Goal: Information Seeking & Learning: Learn about a topic

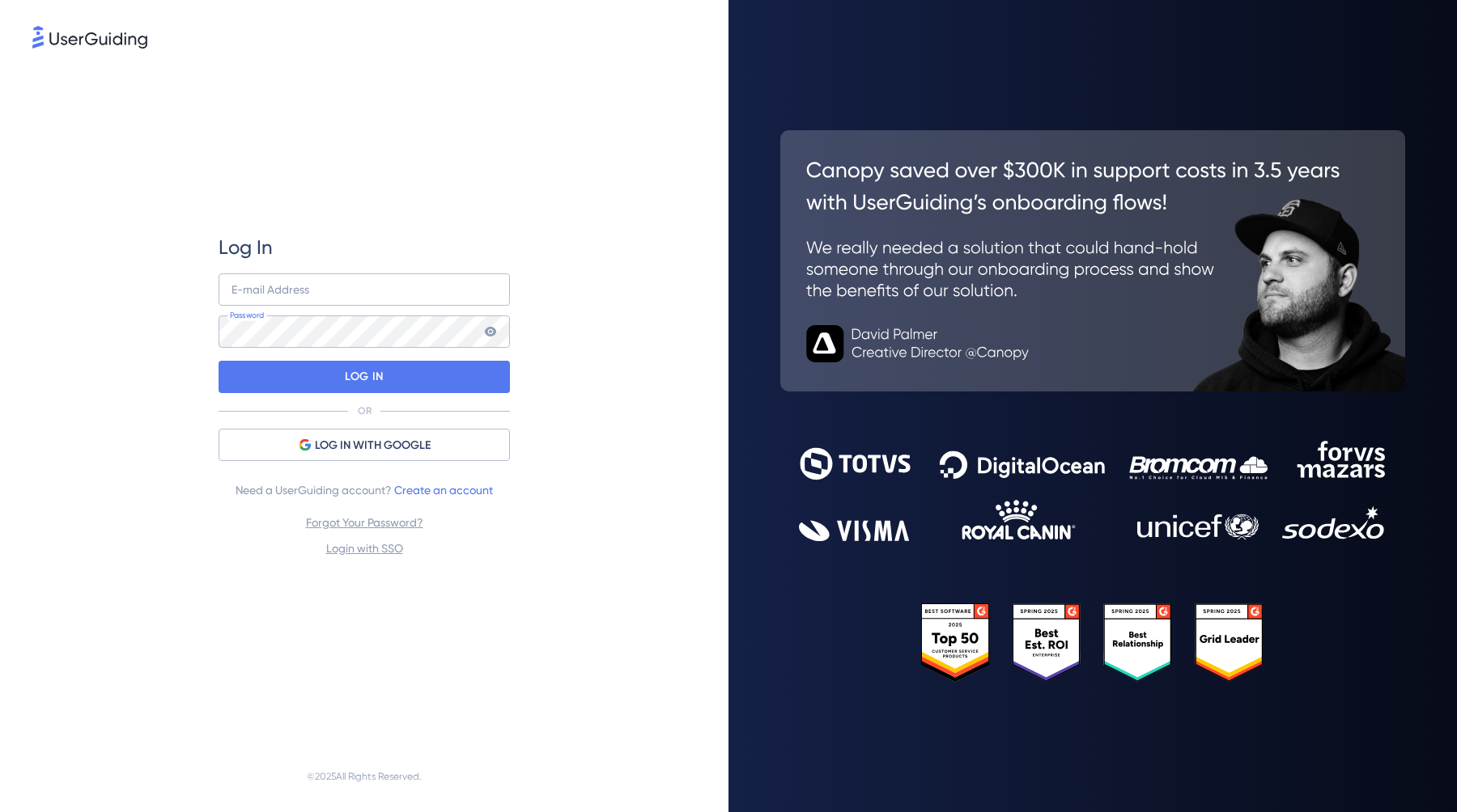
click at [309, 267] on div "Log In E-mail Address Password LOG IN OR LOG IN WITH GOOGLE Need a UserGuiding …" at bounding box center [363, 396] width 291 height 324
click at [307, 280] on input "email" at bounding box center [363, 289] width 291 height 32
type input "[PERSON_NAME][EMAIL_ADDRESS][PERSON_NAME][DOMAIN_NAME]"
click at [361, 370] on p "LOG IN" at bounding box center [364, 377] width 38 height 26
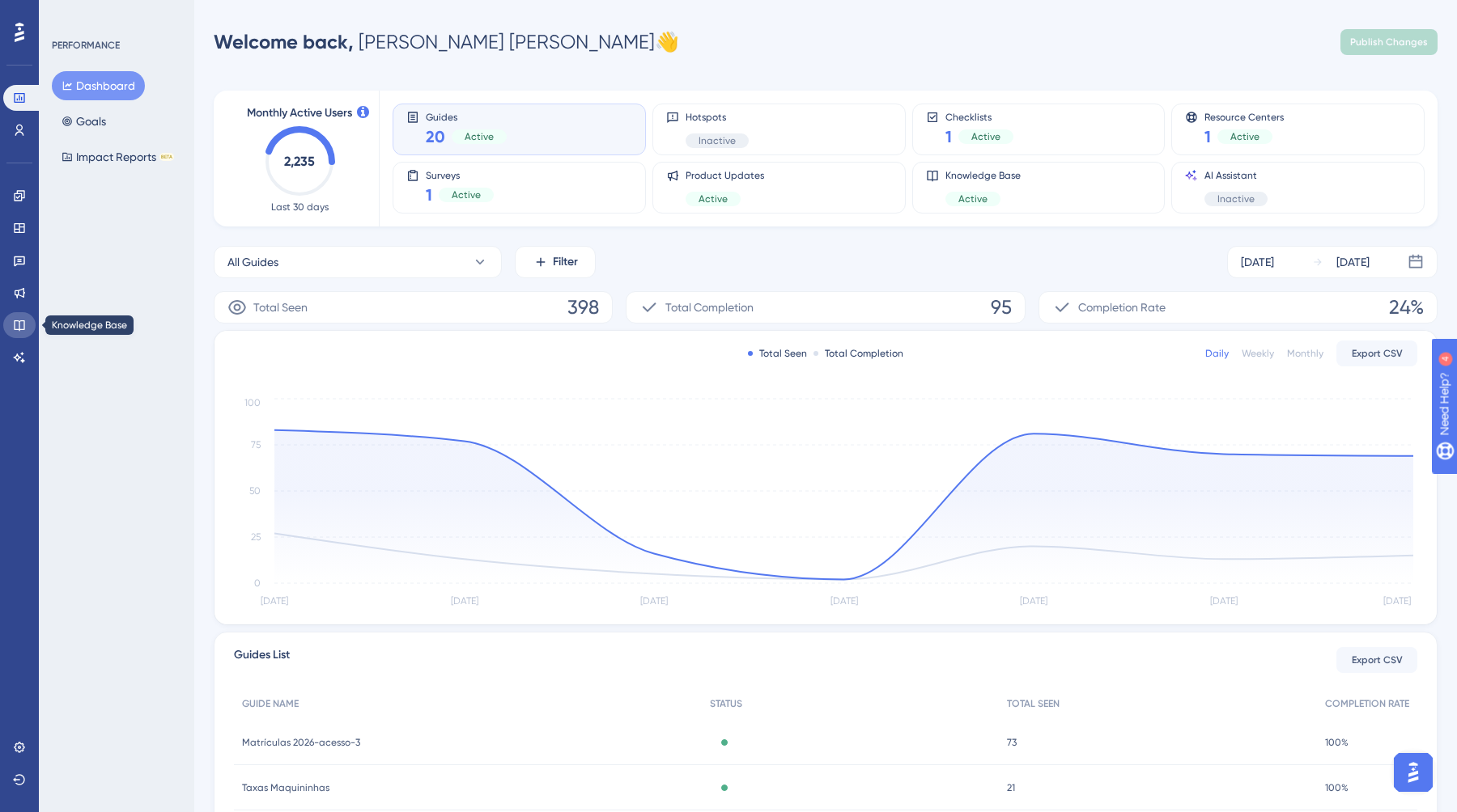
click at [19, 320] on icon at bounding box center [19, 326] width 11 height 11
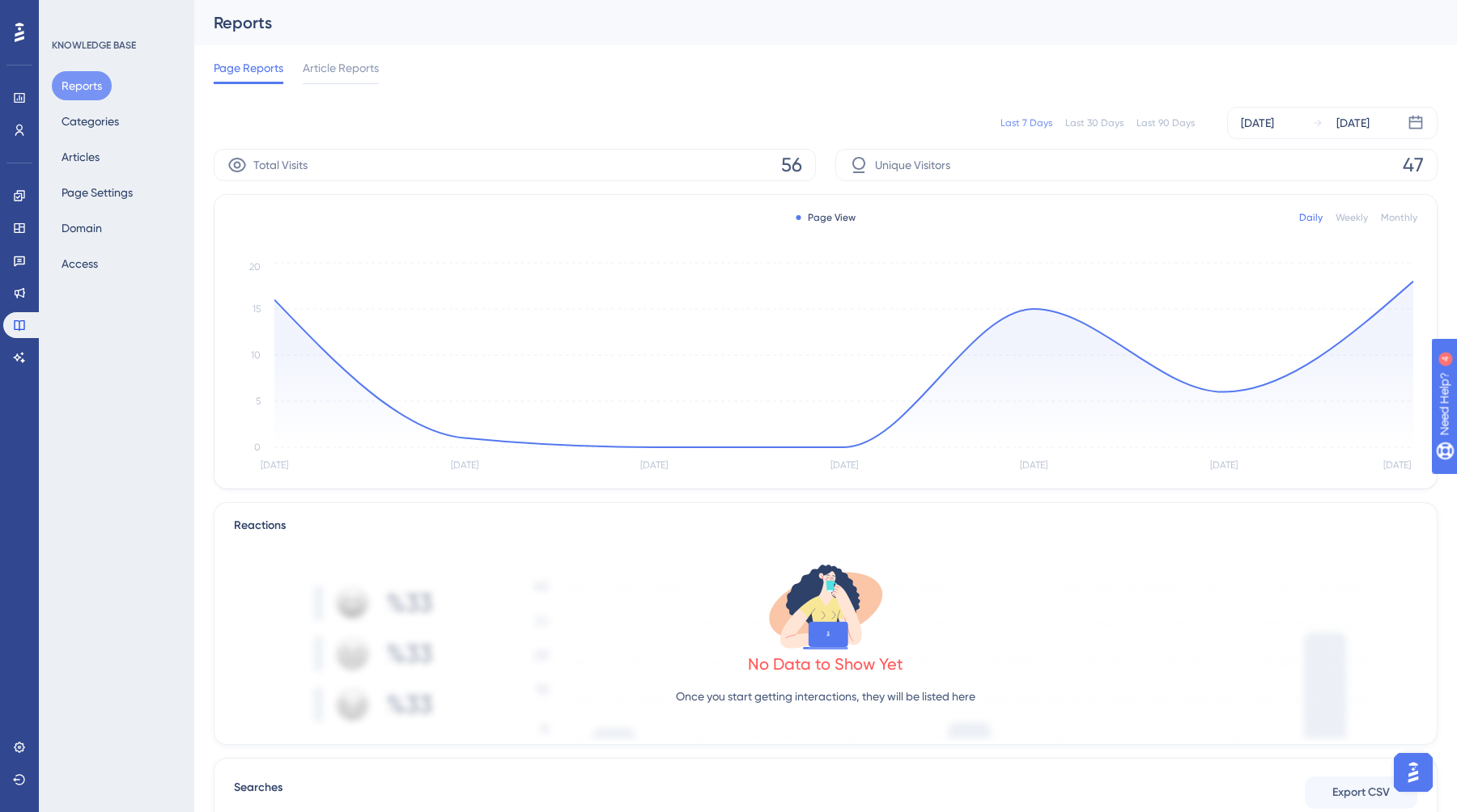
click at [81, 0] on html "✨ INSCREVA-SE AGORA✨" at bounding box center [730, 380] width 1457 height 812
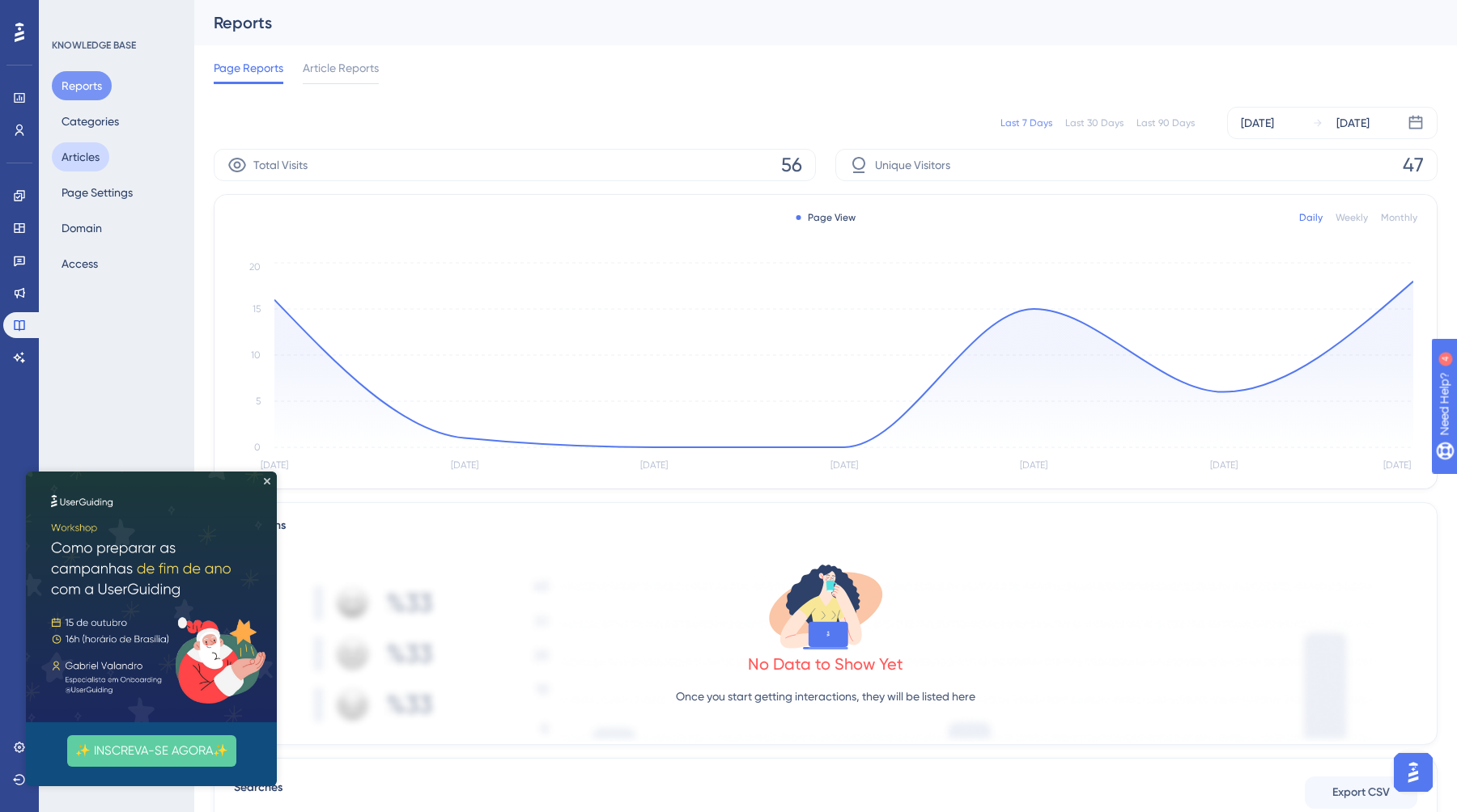
click at [82, 160] on button "Articles" at bounding box center [80, 157] width 58 height 29
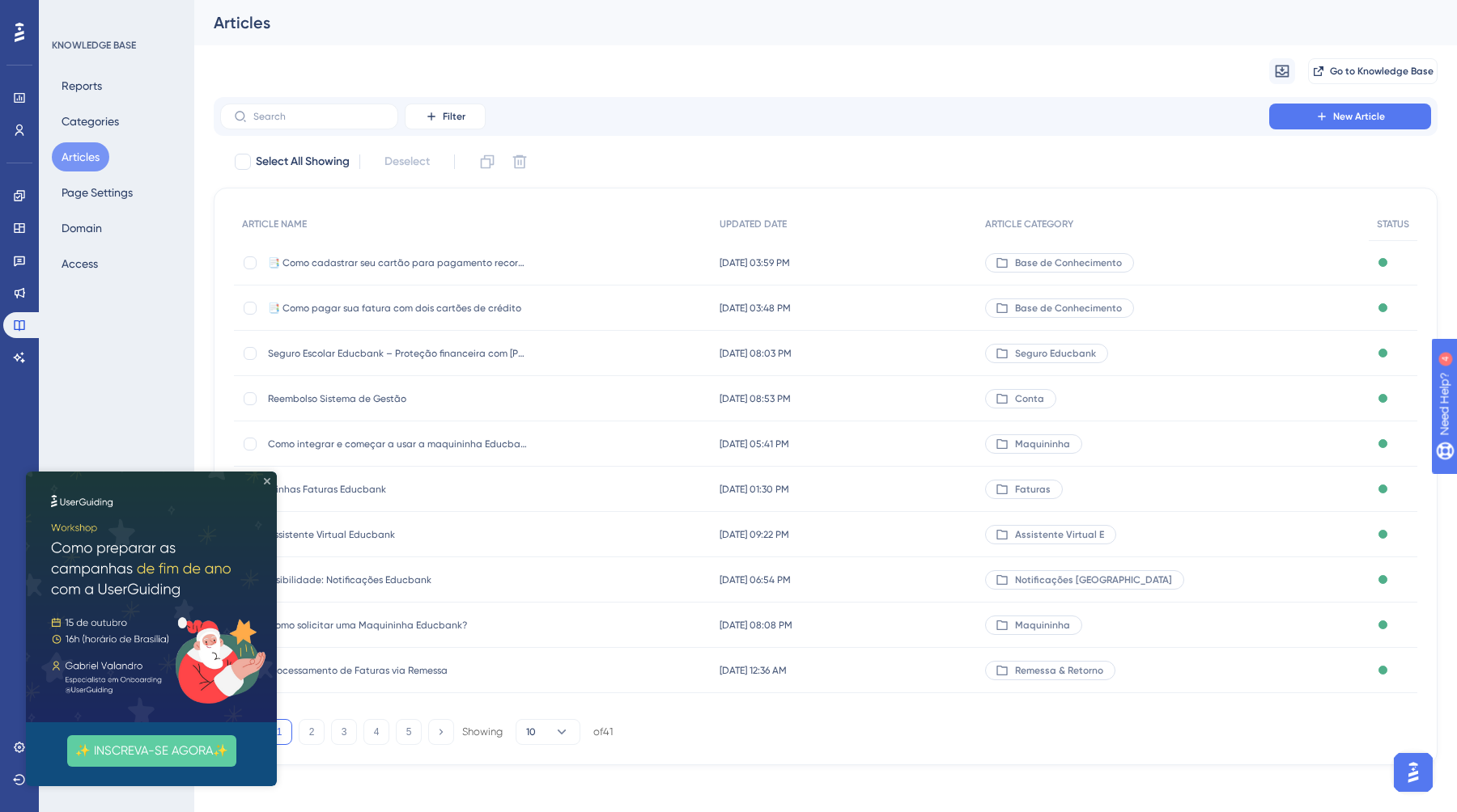
click at [267, 478] on icon "Close Preview" at bounding box center [267, 481] width 6 height 6
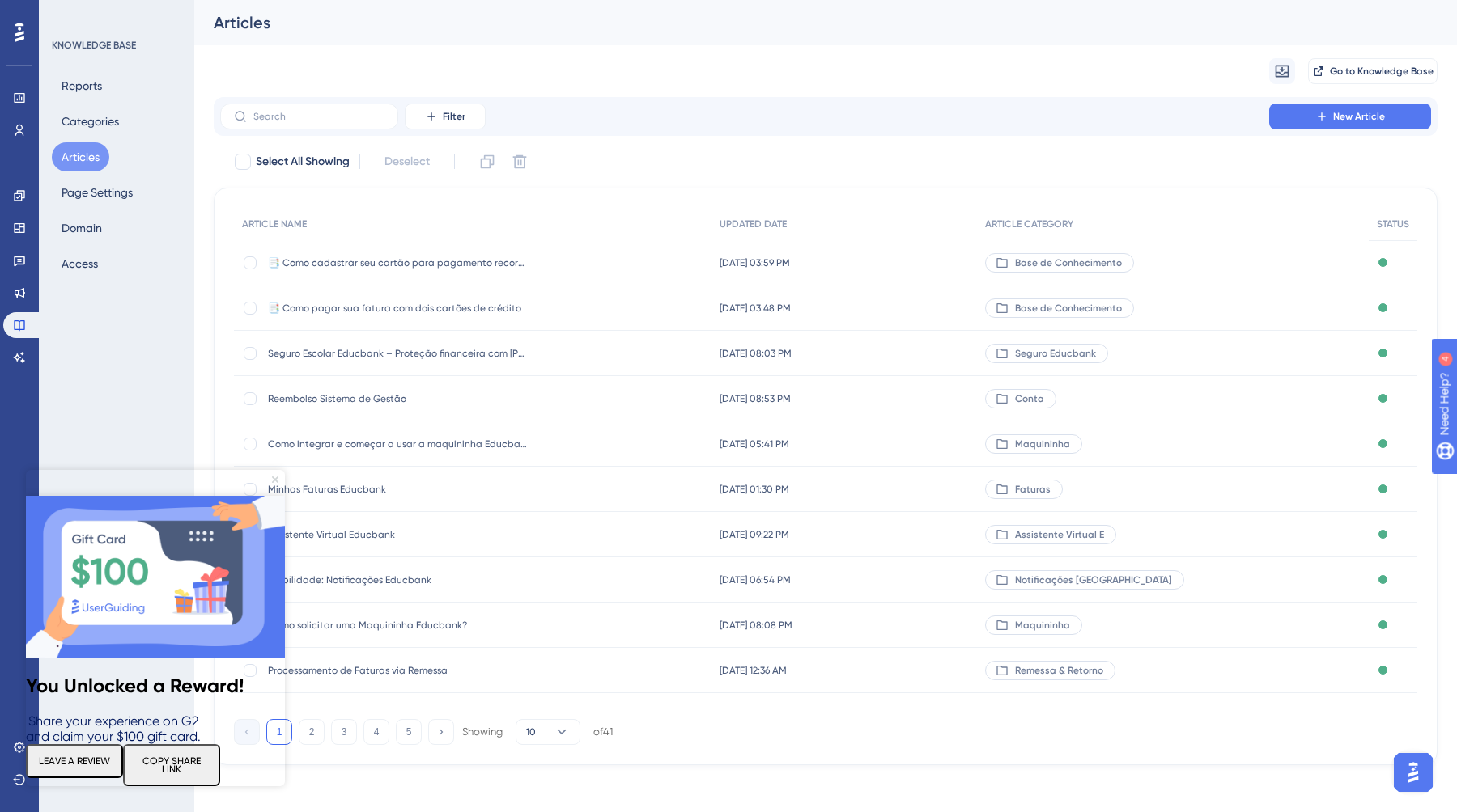
click at [274, 483] on icon "Close Preview" at bounding box center [275, 479] width 6 height 6
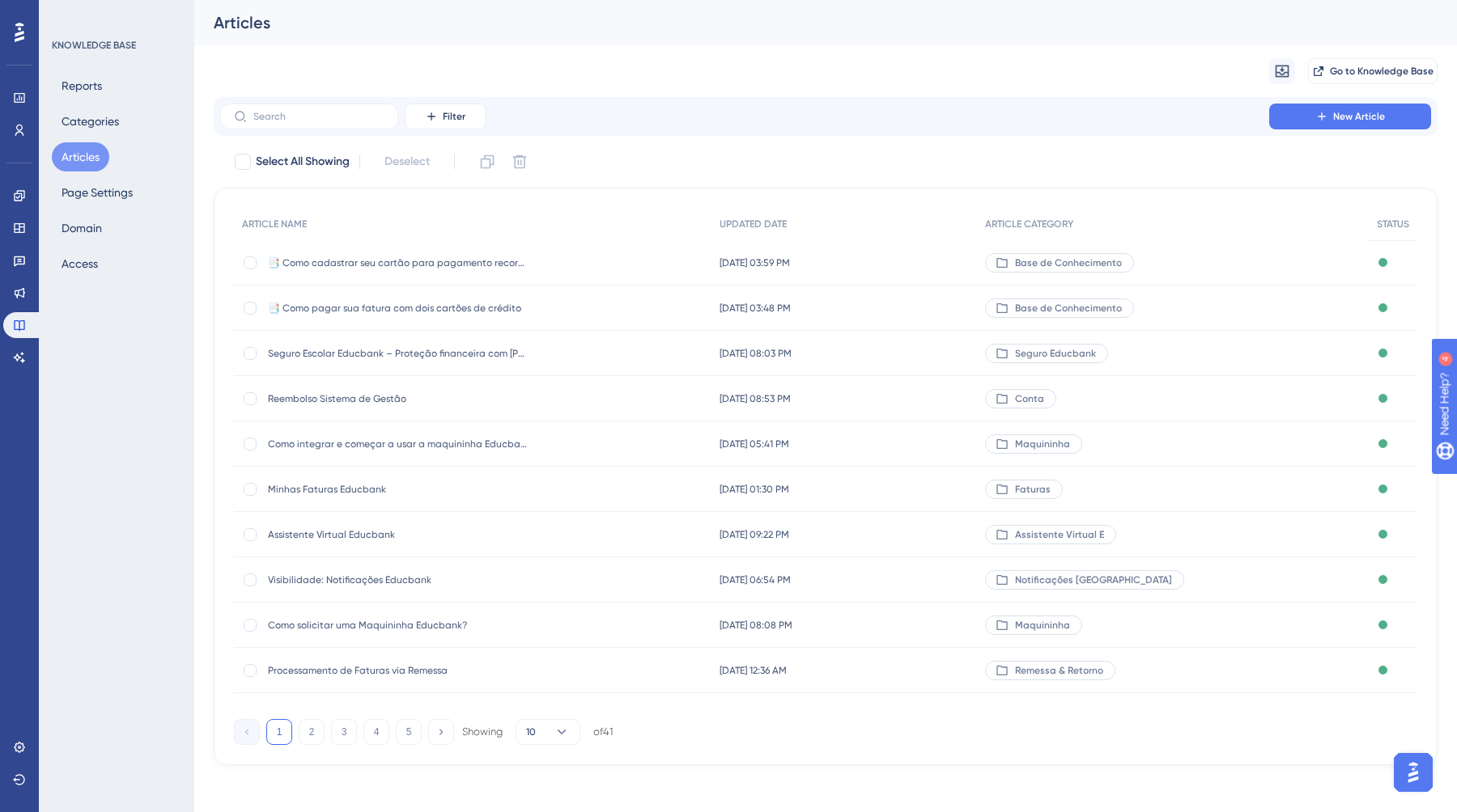
click at [661, 269] on div "📑 Como cadastrar seu cartão para pagamento recorrente 📑 Como cadastrar seu cart…" at bounding box center [472, 263] width 477 height 46
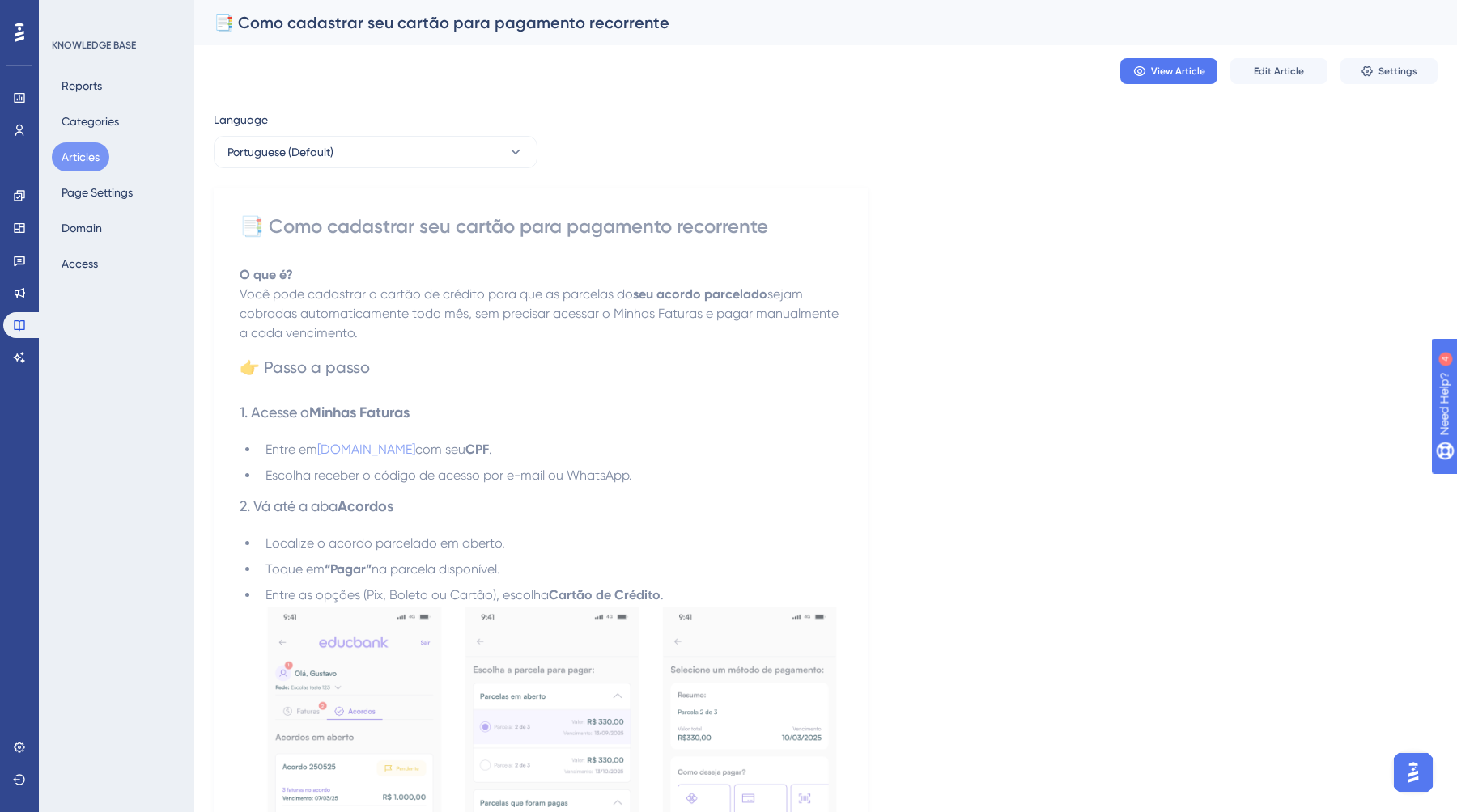
click at [75, 153] on button "Articles" at bounding box center [80, 157] width 58 height 29
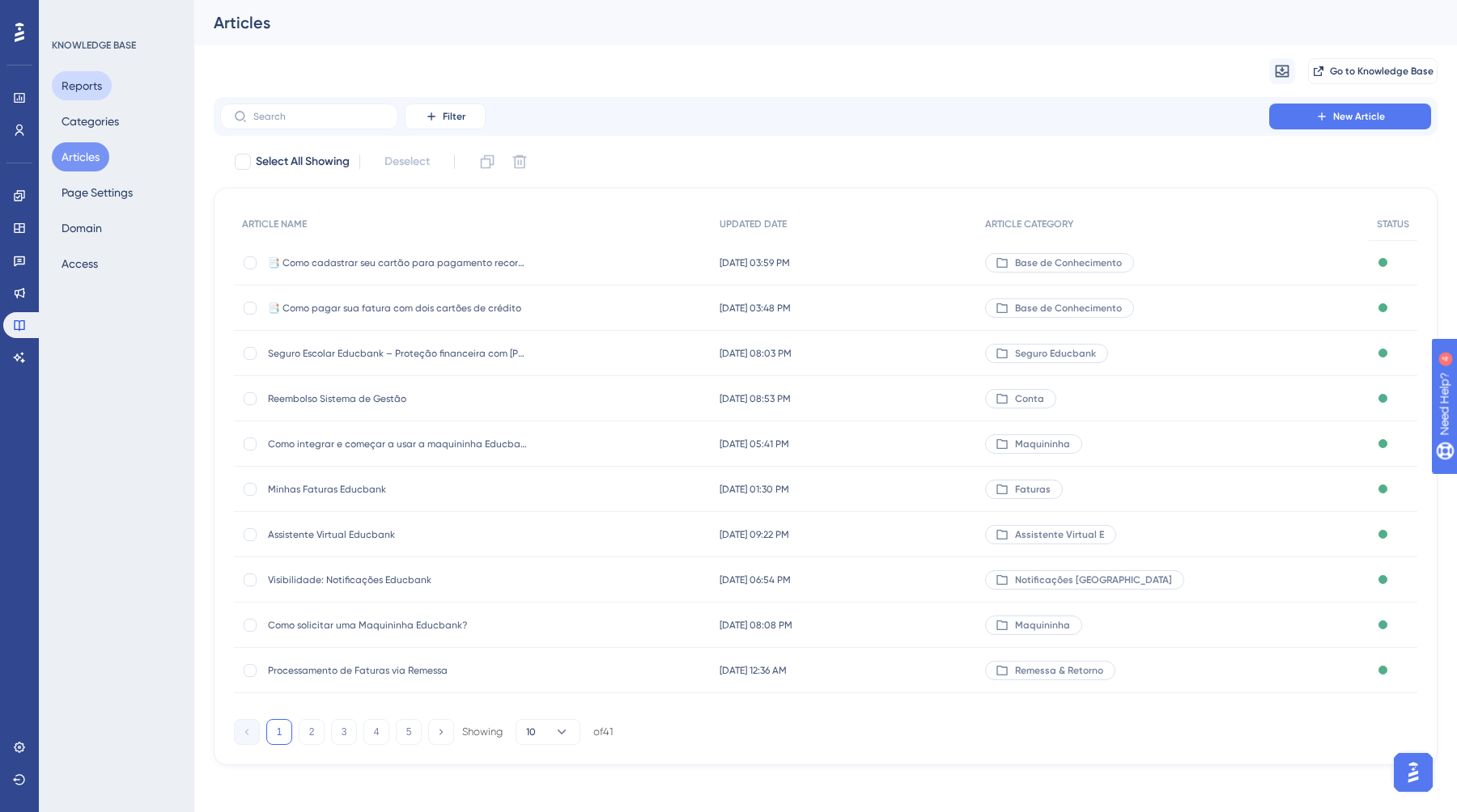
click at [68, 88] on button "Reports" at bounding box center [82, 86] width 60 height 29
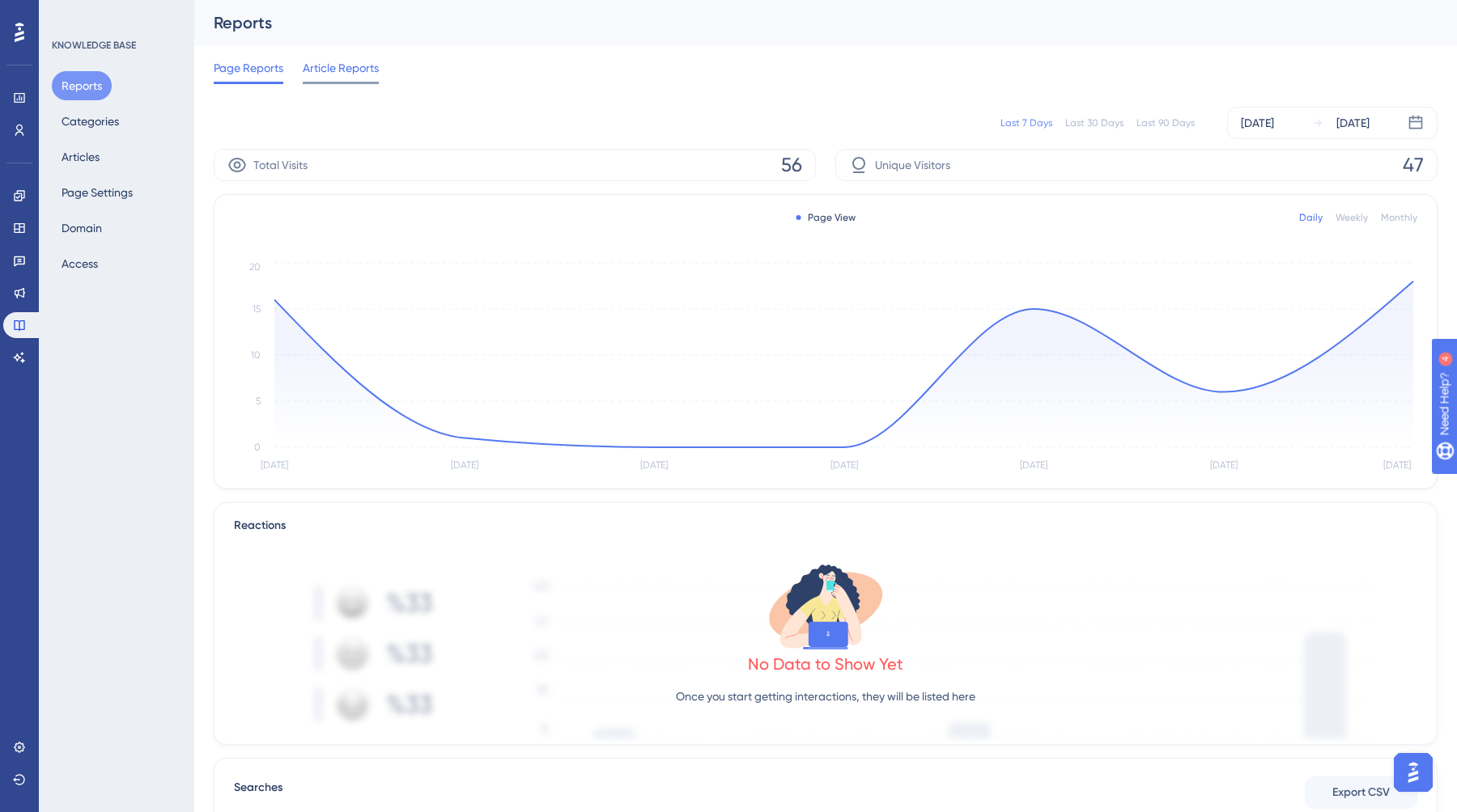
click at [341, 75] on span "Article Reports" at bounding box center [341, 68] width 76 height 19
